Goal: Browse casually: Explore the website without a specific task or goal

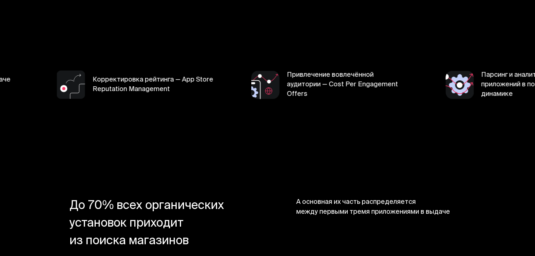
scroll to position [300, 0]
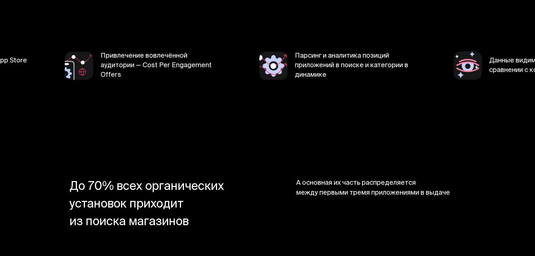
drag, startPoint x: 142, startPoint y: 52, endPoint x: 144, endPoint y: 68, distance: 16.7
click at [144, 68] on span "Привлечение вовлечённой аудитории — Cost Per Engagement Offers" at bounding box center [161, 65] width 122 height 29
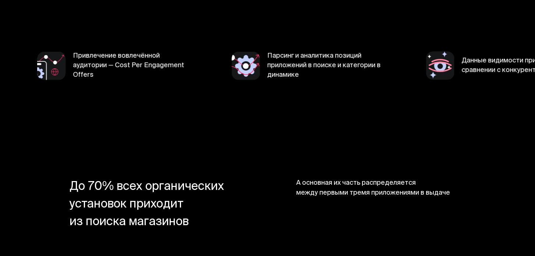
drag, startPoint x: 132, startPoint y: 58, endPoint x: 148, endPoint y: 73, distance: 21.6
click at [148, 73] on span "Привлечение вовлечённой аудитории — Cost Per Engagement Offers" at bounding box center [134, 65] width 122 height 29
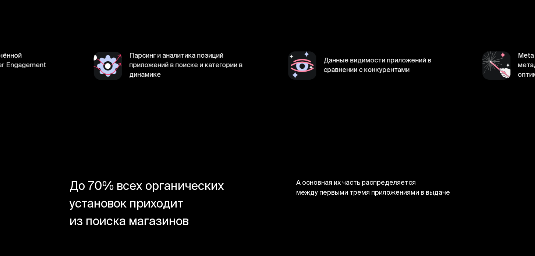
scroll to position [295, 0]
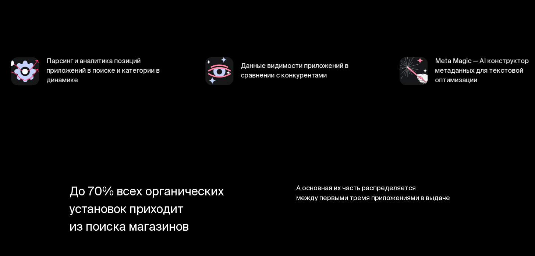
drag, startPoint x: 273, startPoint y: 65, endPoint x: 316, endPoint y: 73, distance: 43.4
click at [316, 74] on span "Данные видимости приложений в сравнении с конкурентами" at bounding box center [302, 71] width 122 height 19
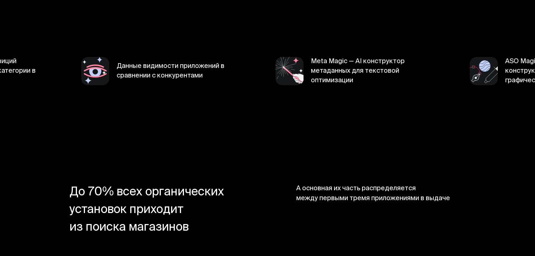
drag, startPoint x: 329, startPoint y: 78, endPoint x: 349, endPoint y: 78, distance: 19.9
click at [349, 78] on span "Meta Magic — AI конструктор метаданных для текстовой оптимизации" at bounding box center [372, 71] width 122 height 29
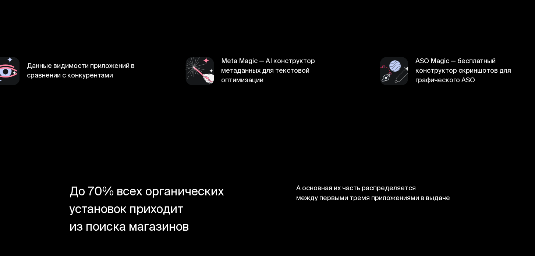
drag, startPoint x: 436, startPoint y: 73, endPoint x: 452, endPoint y: 76, distance: 15.8
click at [452, 76] on span "ASO Magic — бесплатный конструктор скриншотов для графического ASO" at bounding box center [476, 71] width 122 height 29
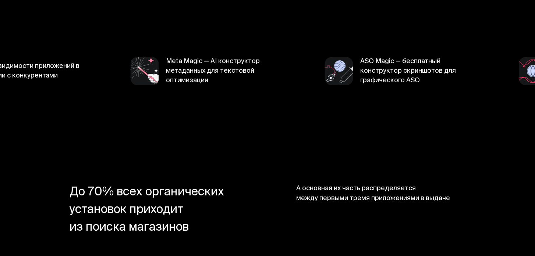
scroll to position [0, 0]
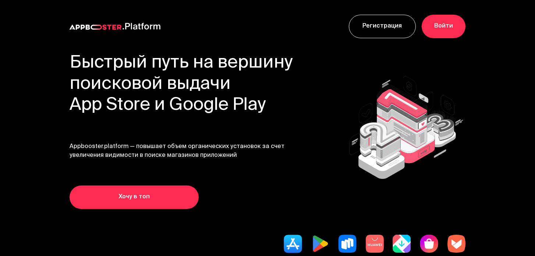
click at [76, 29] on img at bounding box center [96, 27] width 52 height 5
click at [78, 27] on img at bounding box center [96, 27] width 52 height 5
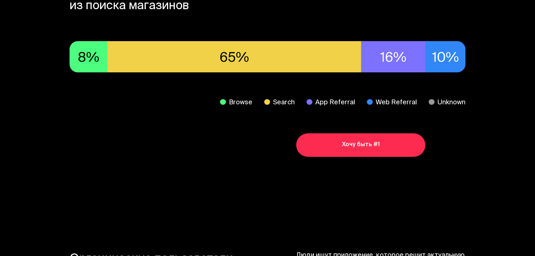
scroll to position [522, 0]
